Goal: Task Accomplishment & Management: Manage account settings

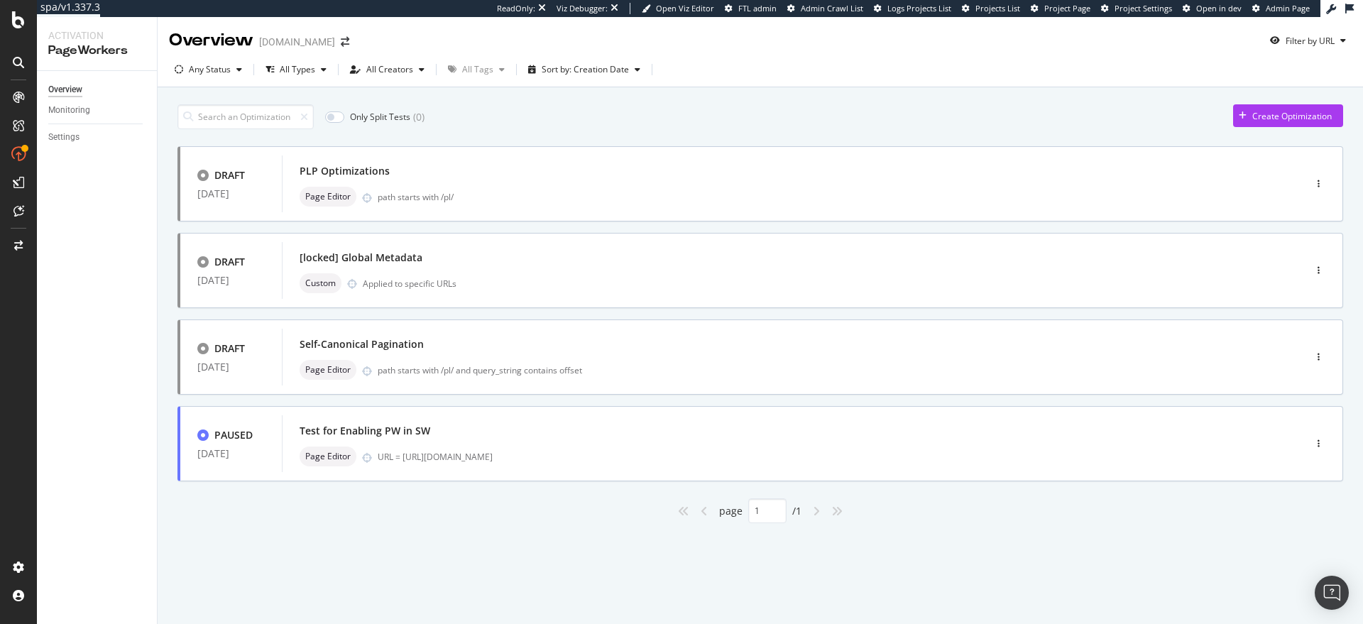
click at [991, 69] on div "Any Status All Types All Creators All Tags Sort by: Creation Date" at bounding box center [760, 72] width 1205 height 28
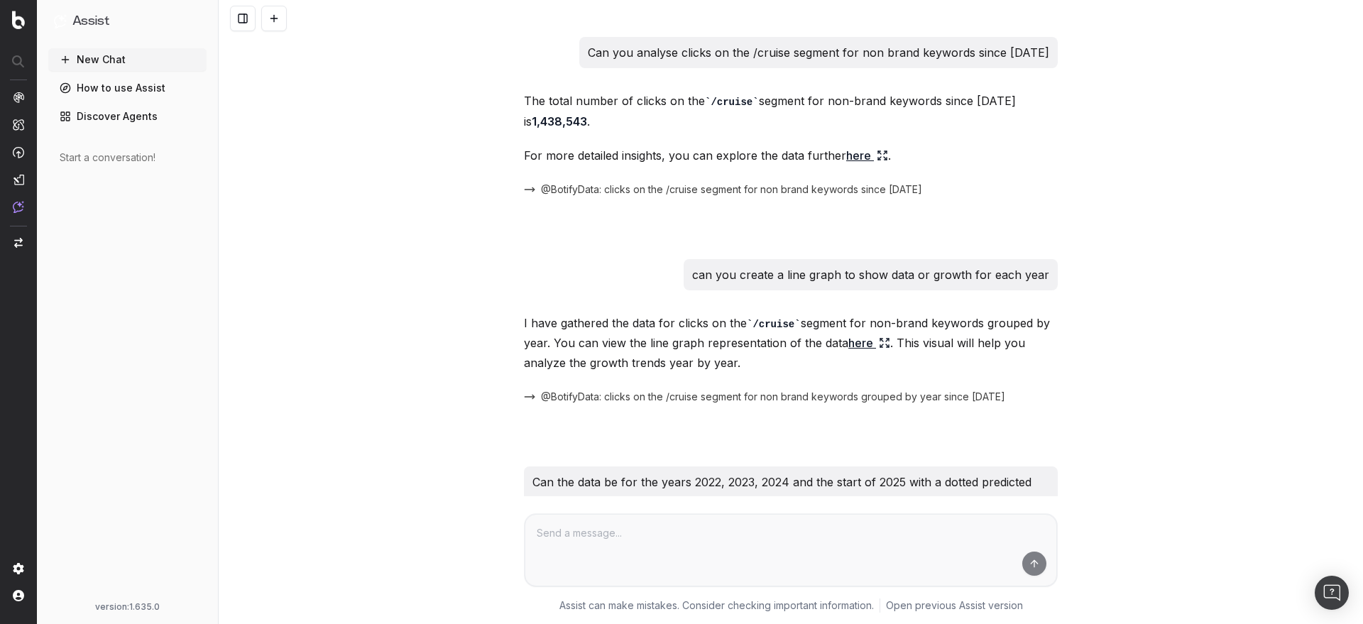
scroll to position [1028, 0]
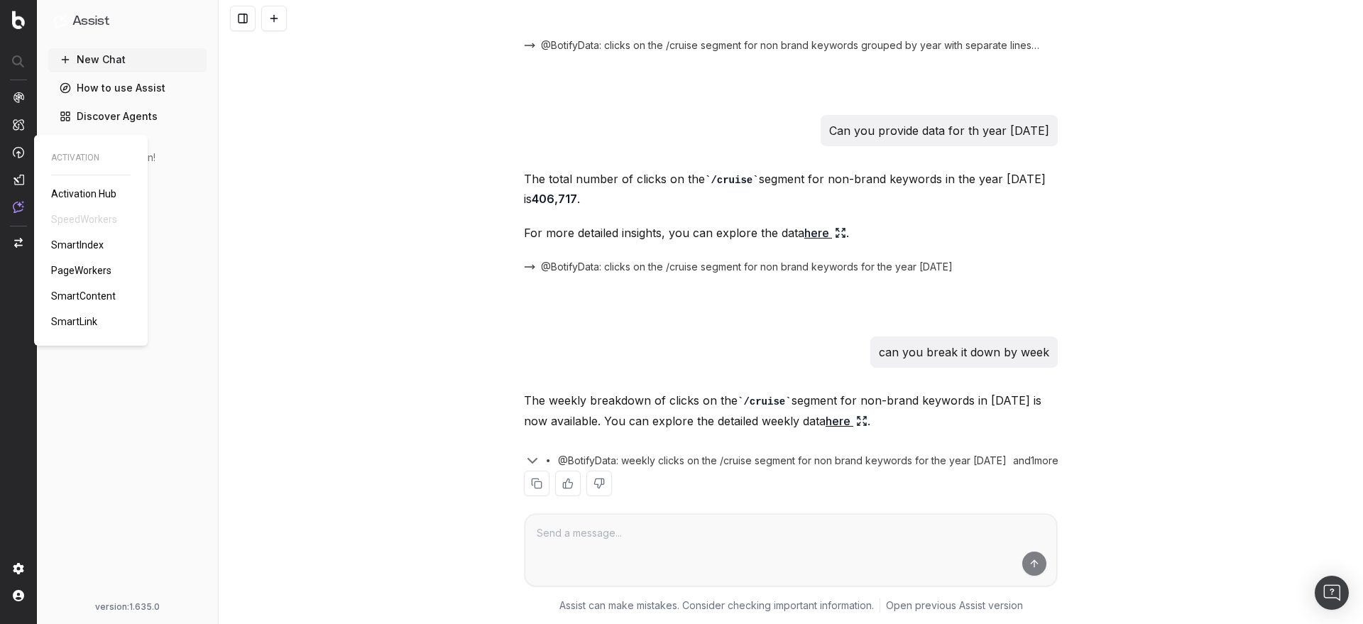
click at [75, 320] on span "SmartLink" at bounding box center [74, 321] width 46 height 11
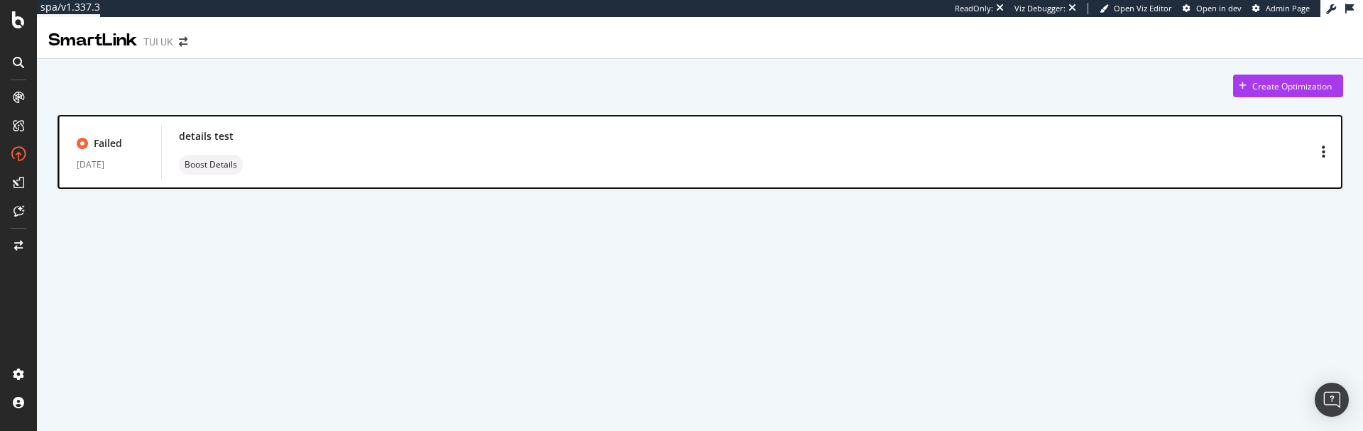
click at [464, 175] on div "details test Boost Details" at bounding box center [751, 152] width 1181 height 57
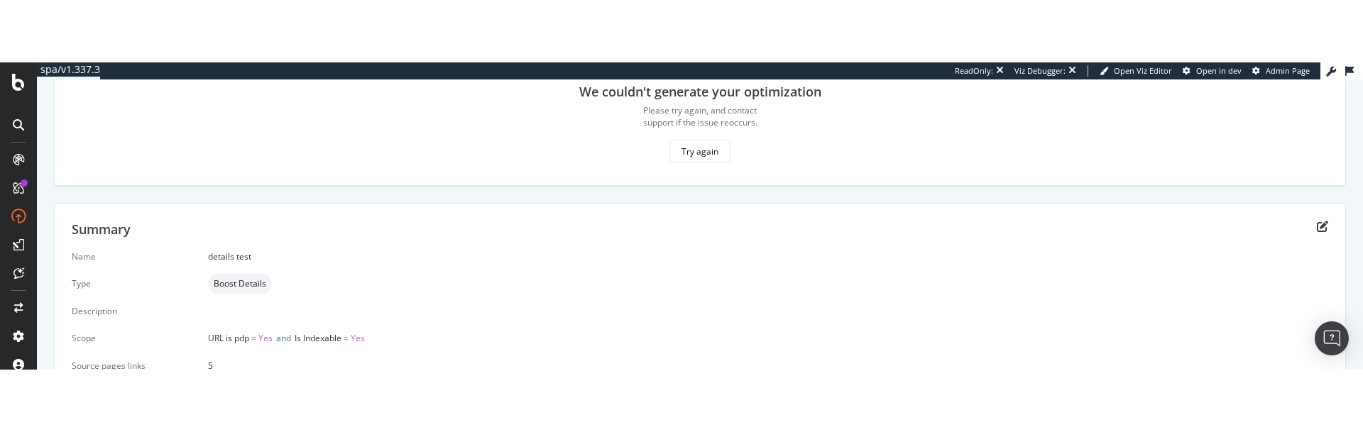
scroll to position [114, 0]
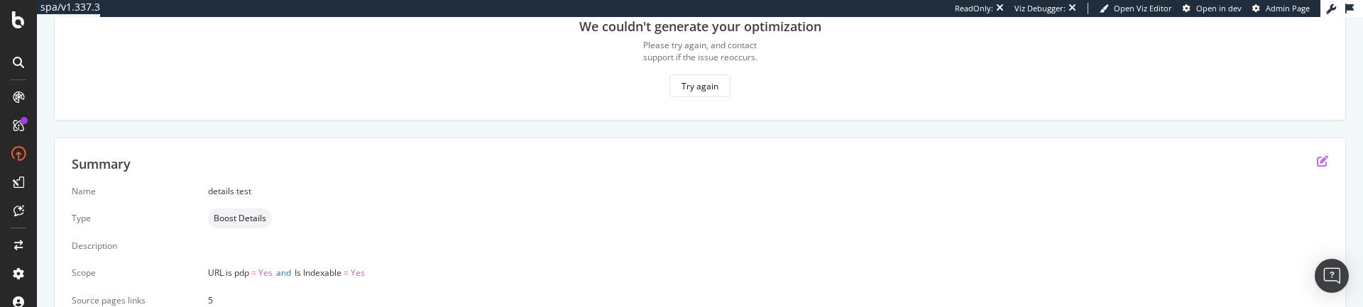
click at [1317, 160] on icon "edit" at bounding box center [1322, 160] width 11 height 11
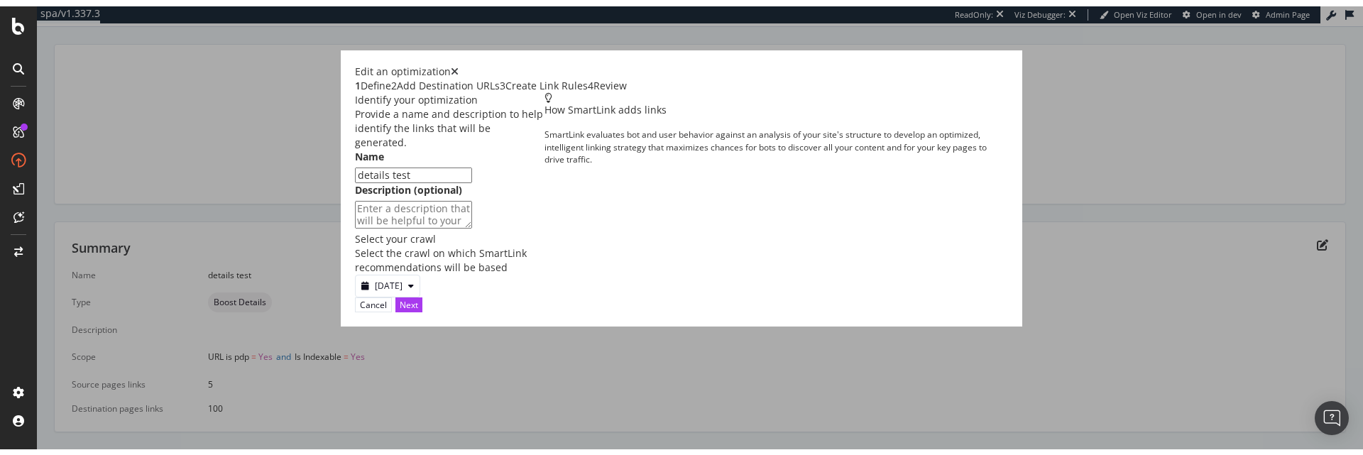
scroll to position [24, 0]
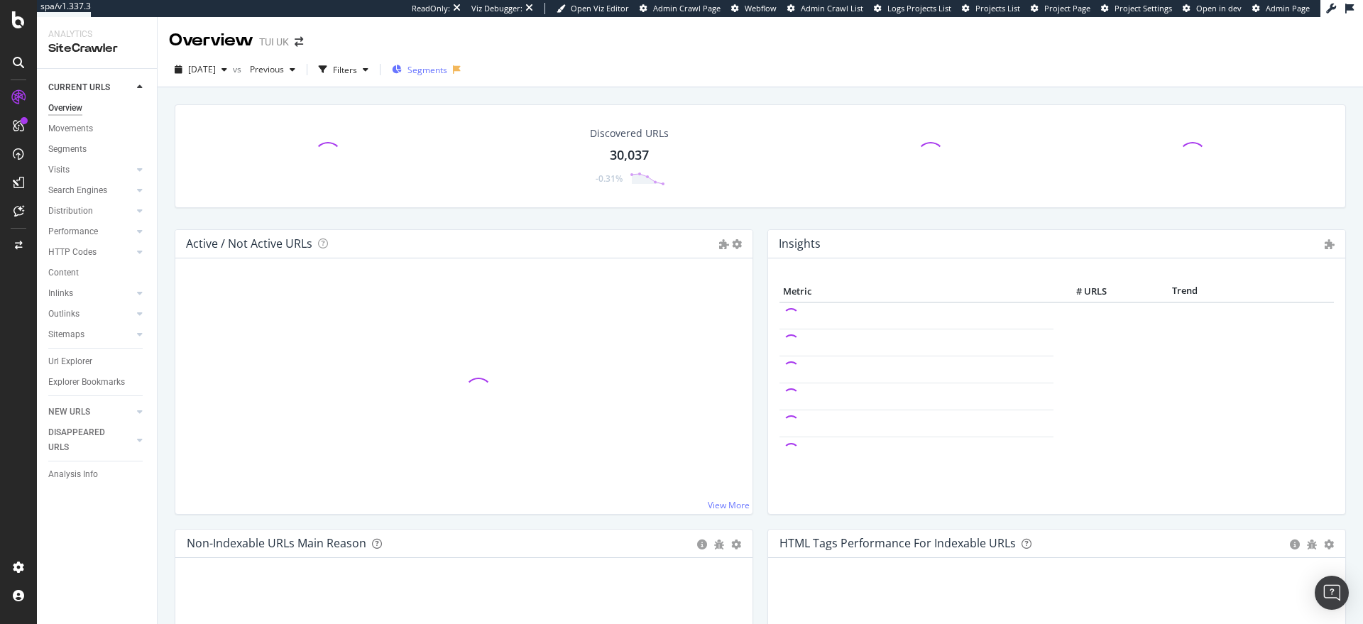
click at [447, 72] on span "Segments" at bounding box center [427, 70] width 40 height 12
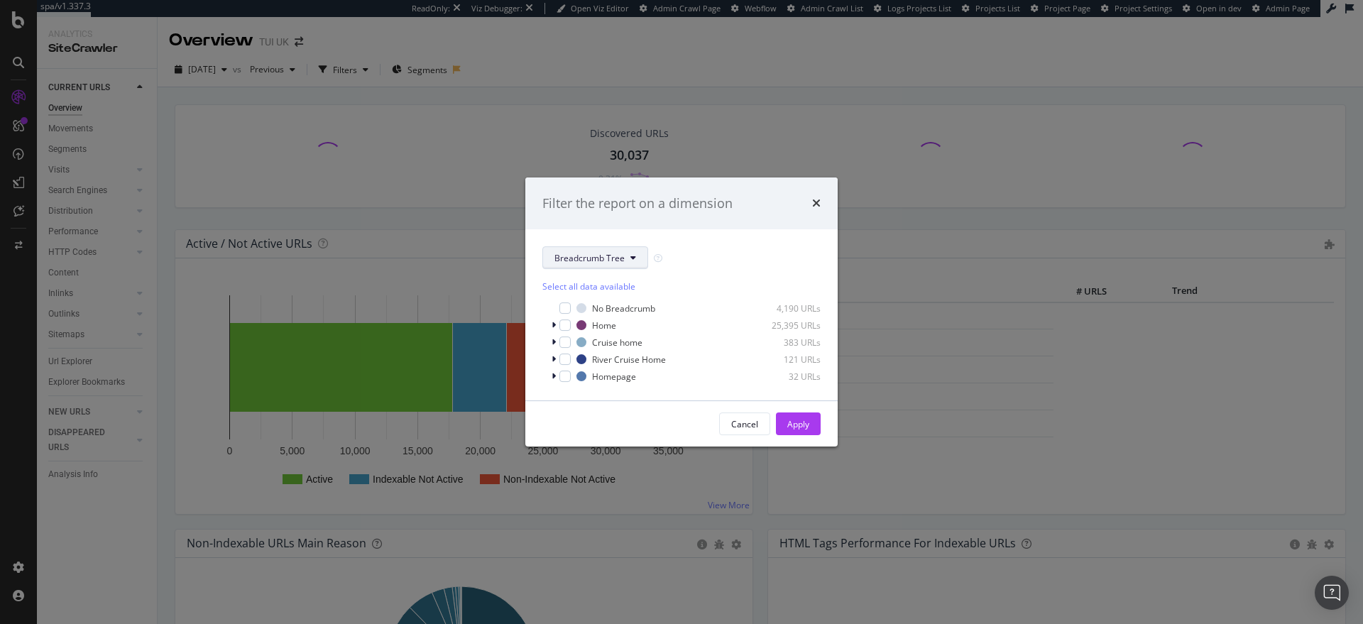
click at [624, 258] on button "Breadcrumb Tree" at bounding box center [595, 257] width 106 height 23
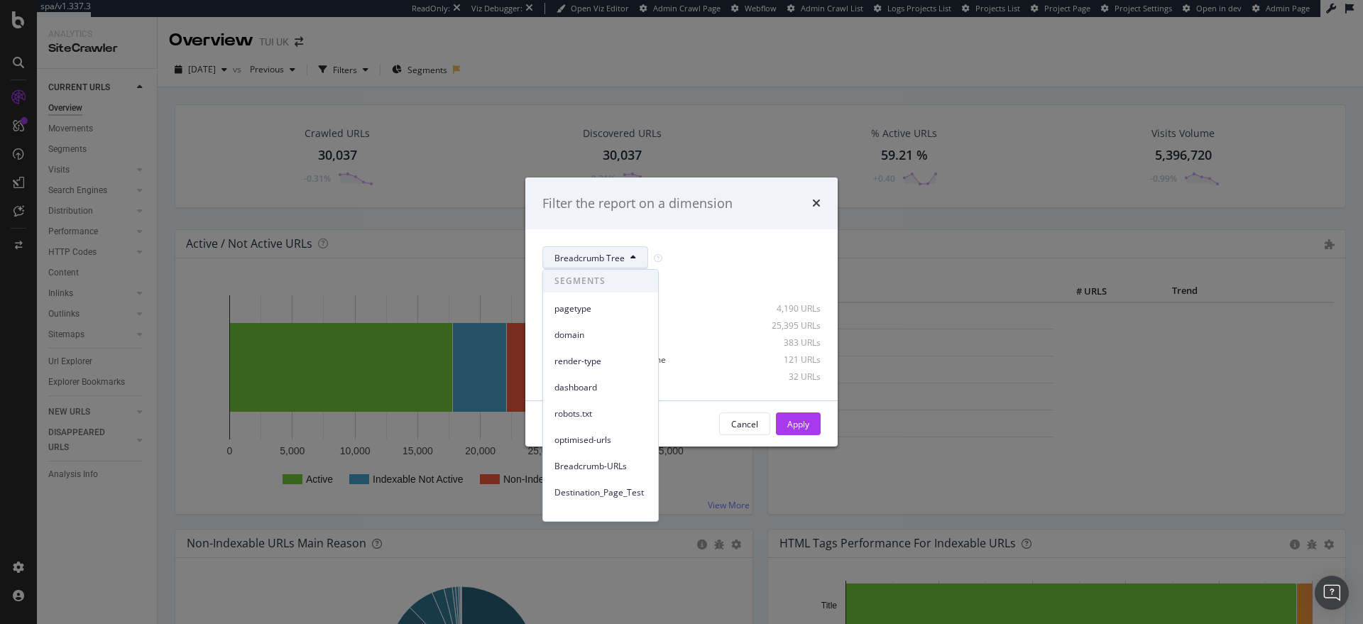
click at [507, 175] on div "Filter the report on a dimension Breadcrumb Tree Select all data available No B…" at bounding box center [681, 312] width 1363 height 624
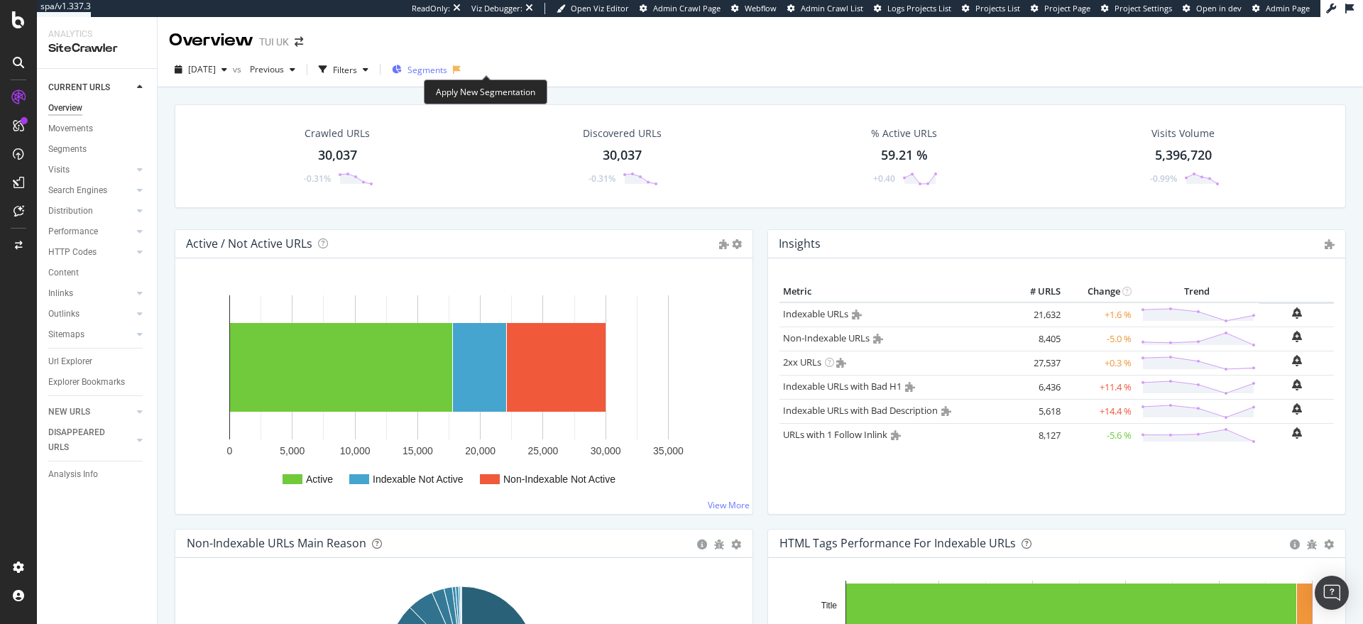
click at [442, 75] on span "Segments" at bounding box center [427, 70] width 40 height 12
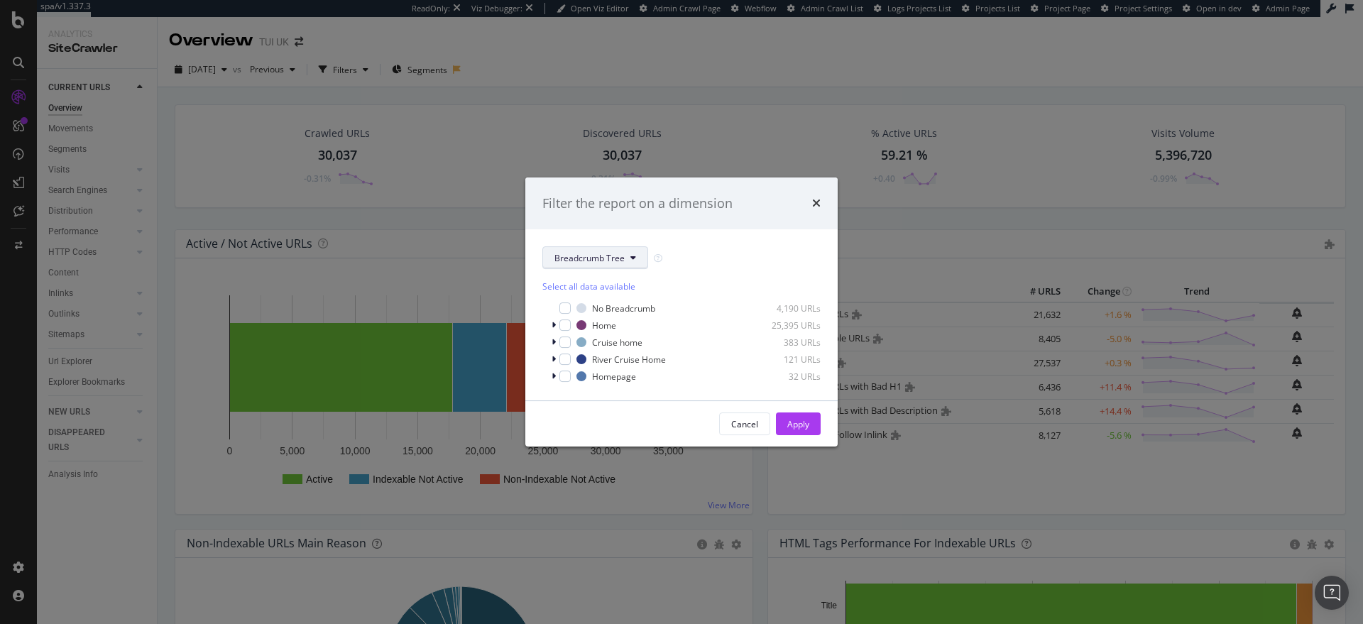
click at [574, 258] on span "Breadcrumb Tree" at bounding box center [589, 258] width 70 height 12
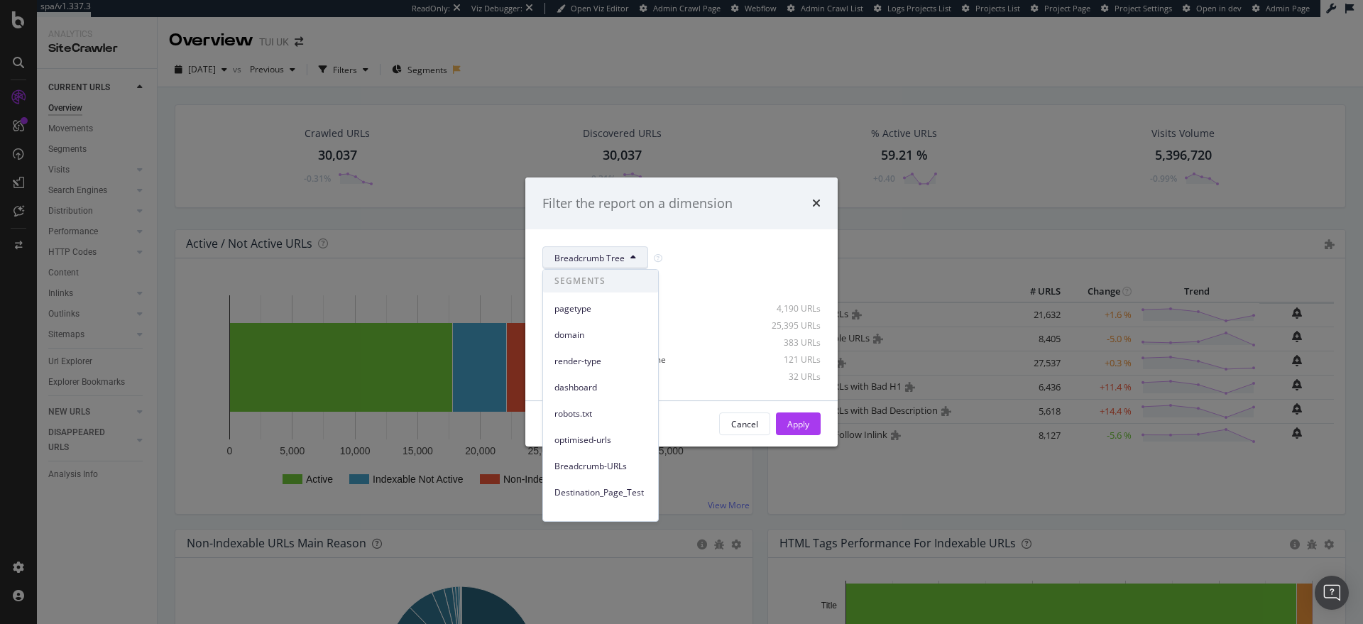
click at [734, 248] on div "Breadcrumb Tree" at bounding box center [681, 257] width 278 height 23
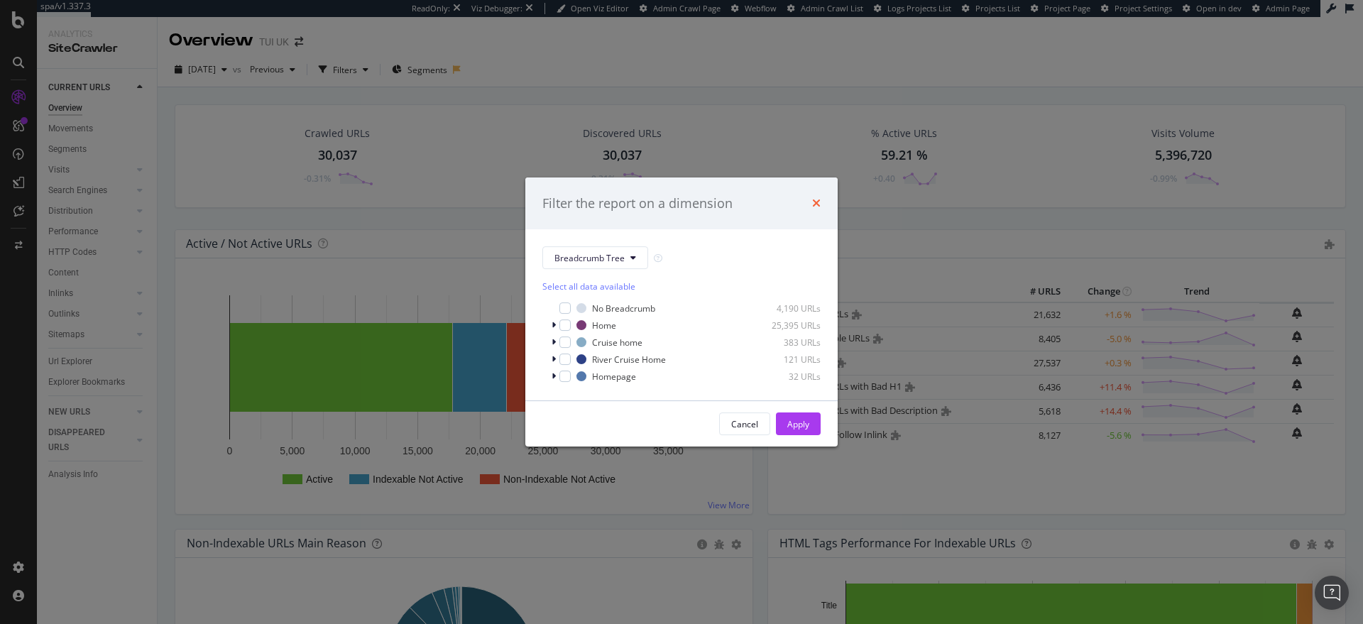
click at [816, 203] on icon "times" at bounding box center [816, 202] width 9 height 11
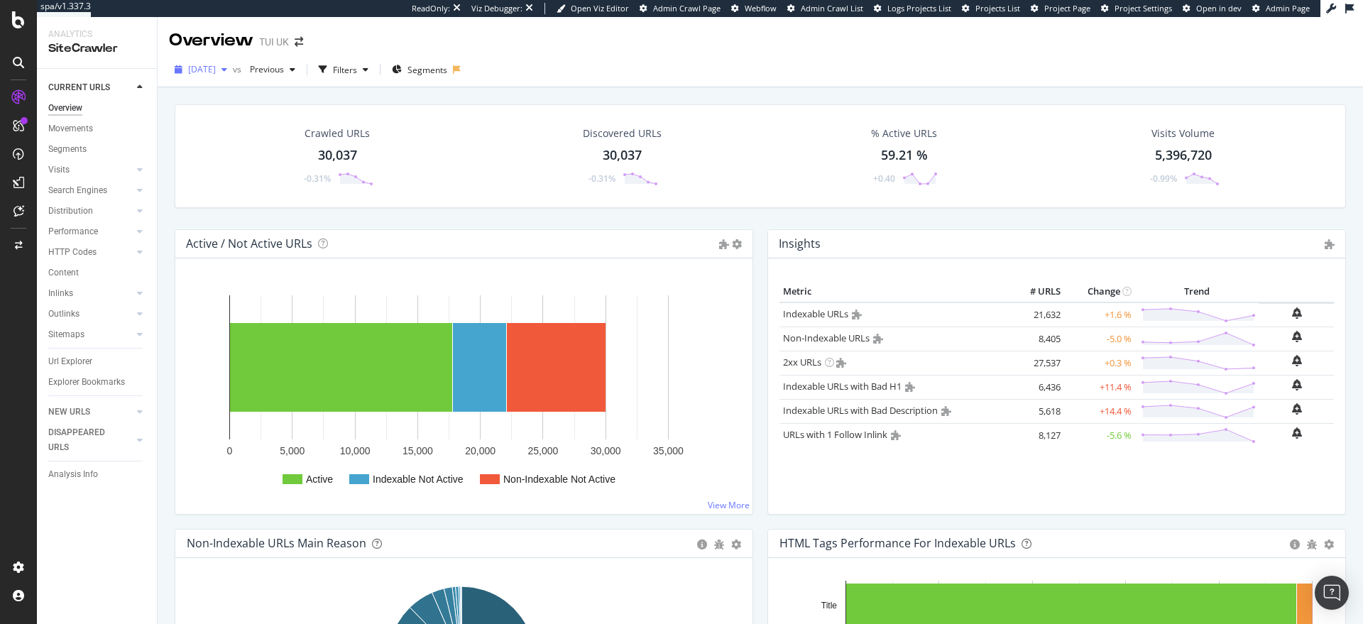
click at [227, 69] on icon "button" at bounding box center [224, 69] width 6 height 9
click at [444, 104] on div "Crawled URLs 30,037 -0.31% Discovered URLs 30,037 -0.31% % Active URLs 59.21 % …" at bounding box center [760, 156] width 1171 height 104
click at [444, 69] on span "Segments" at bounding box center [427, 70] width 40 height 12
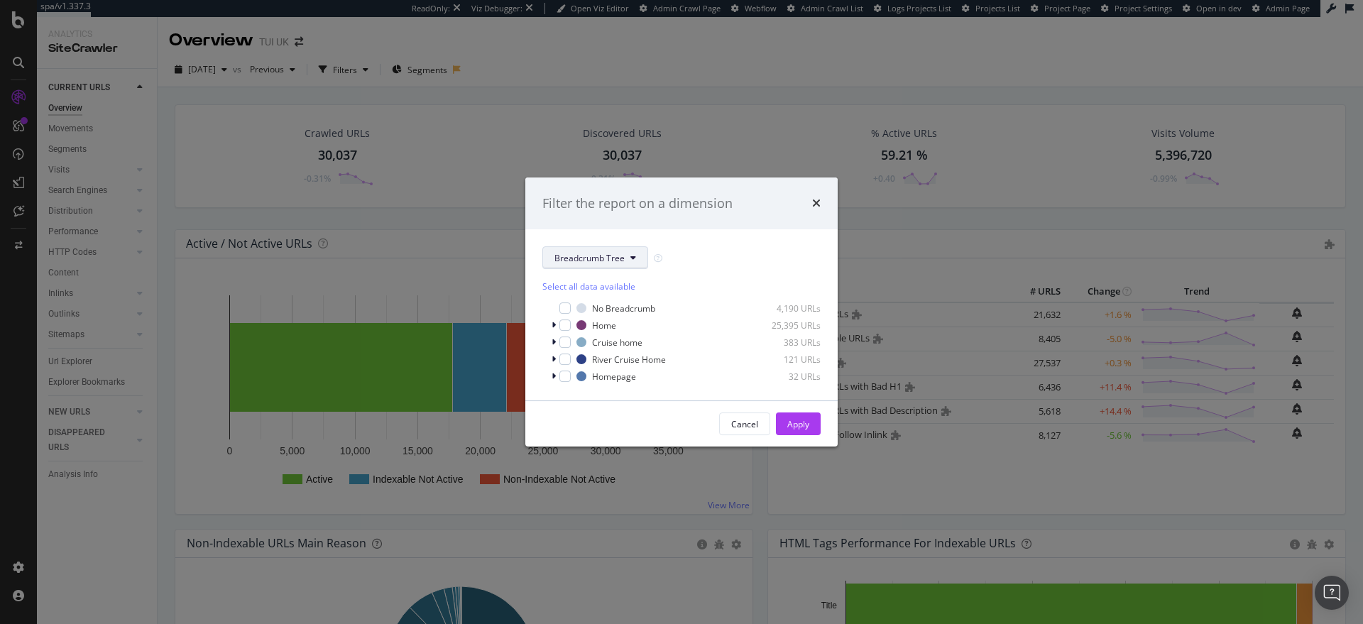
click at [576, 259] on span "Breadcrumb Tree" at bounding box center [589, 258] width 70 height 12
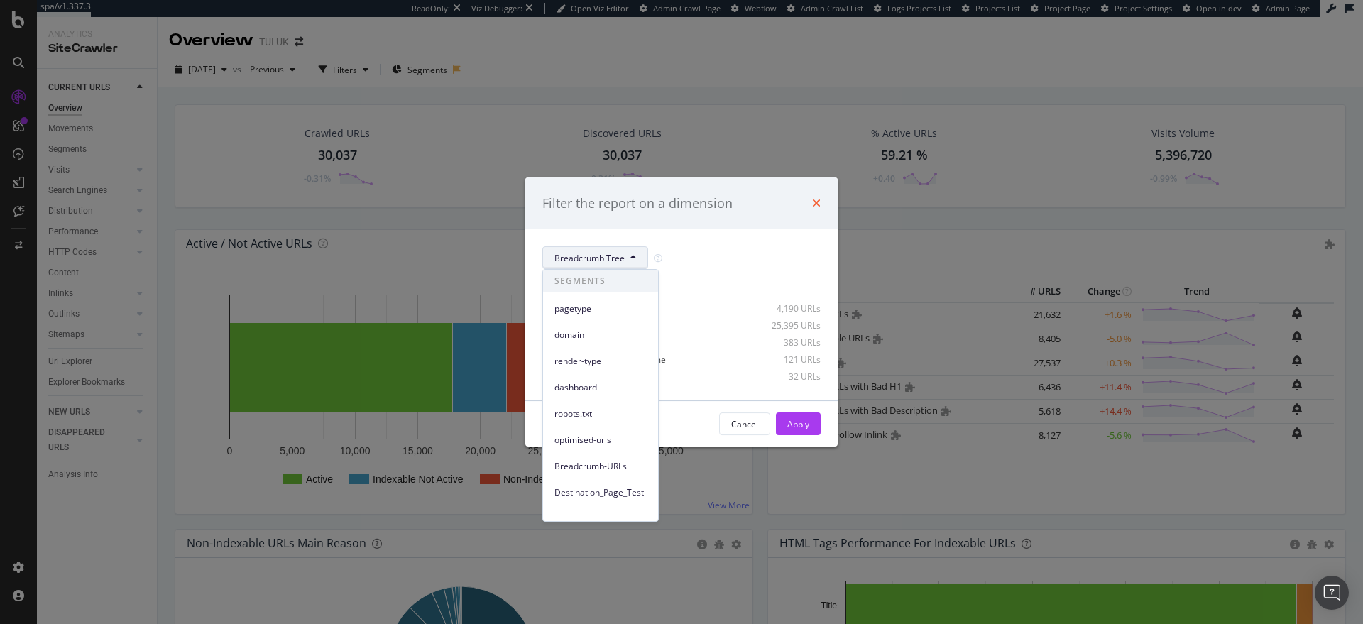
click at [812, 201] on icon "times" at bounding box center [816, 202] width 9 height 11
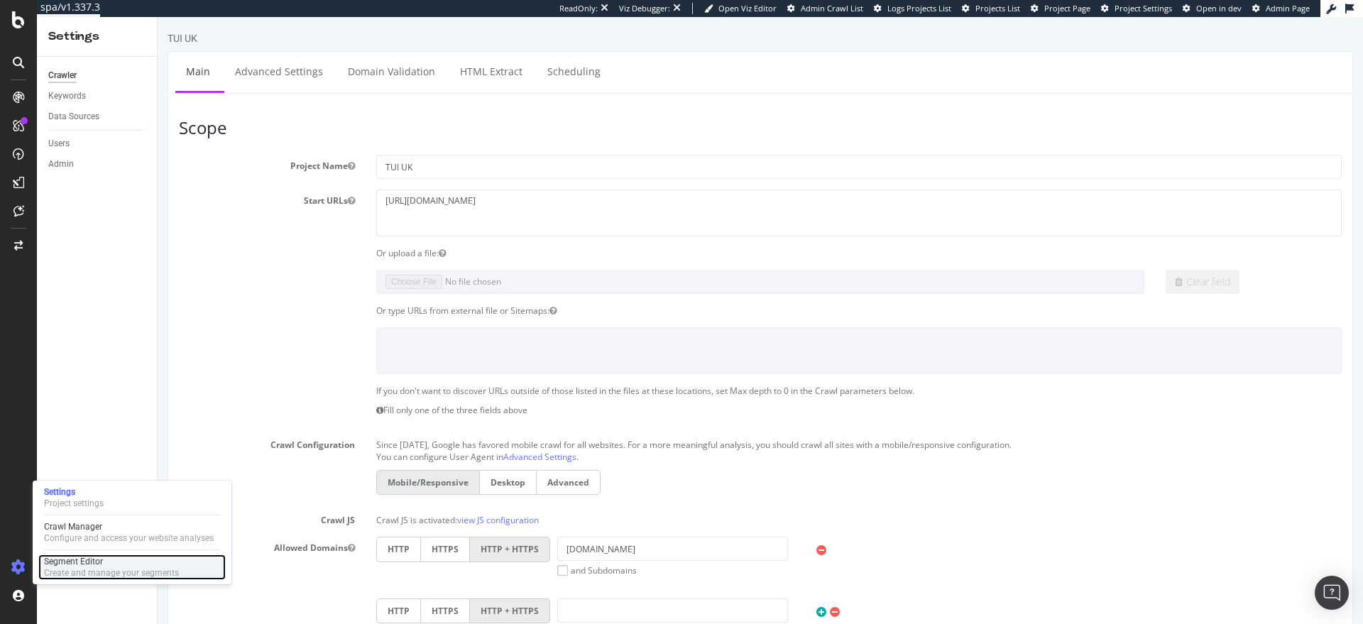
click at [77, 566] on div "Segment Editor" at bounding box center [111, 561] width 135 height 11
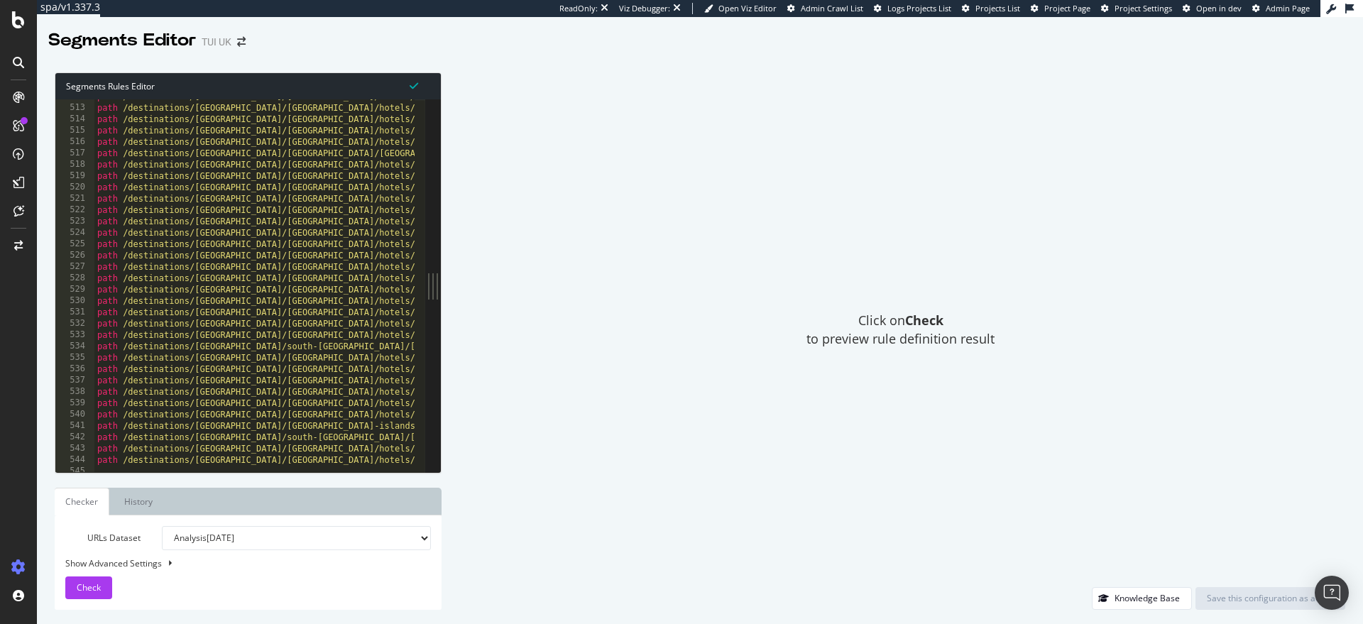
scroll to position [1075, 0]
click at [331, 253] on div "path /destinations/[GEOGRAPHIC_DATA]/[GEOGRAPHIC_DATA]/hotels/hotel-terminus-[G…" at bounding box center [475, 287] width 762 height 385
type textarea "URL [URL][DOMAIN_NAME] )"
